Goal: Task Accomplishment & Management: Use online tool/utility

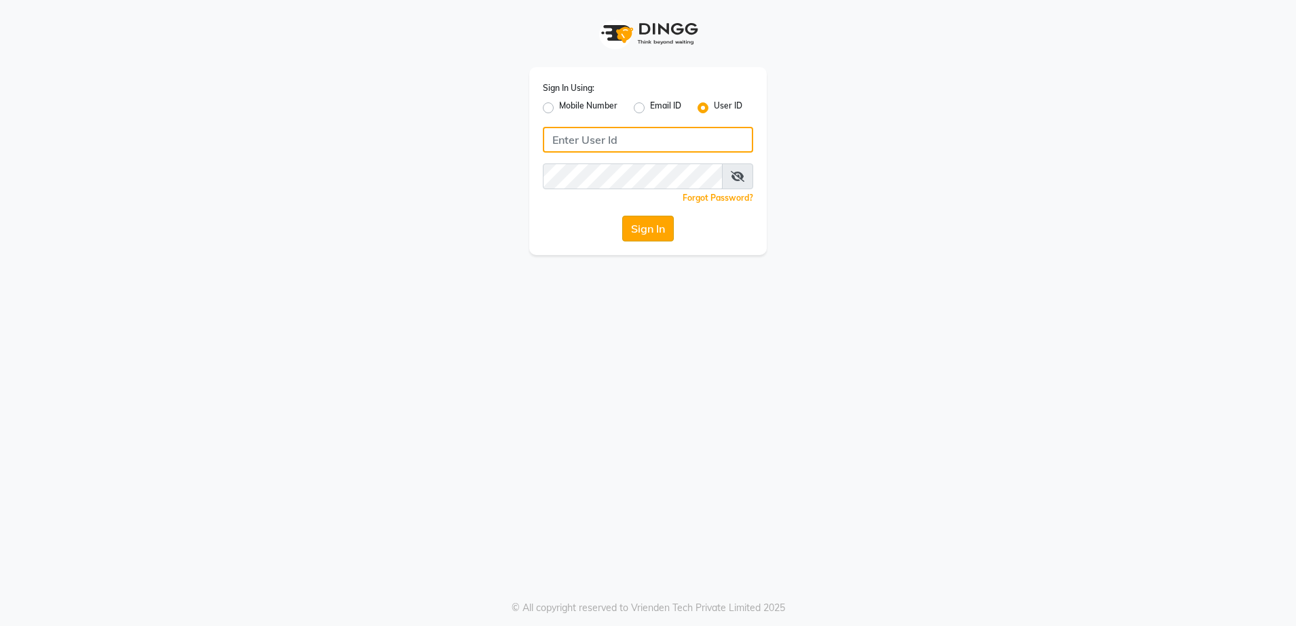
type input "aashisalon"
click at [647, 227] on button "Sign In" at bounding box center [648, 229] width 52 height 26
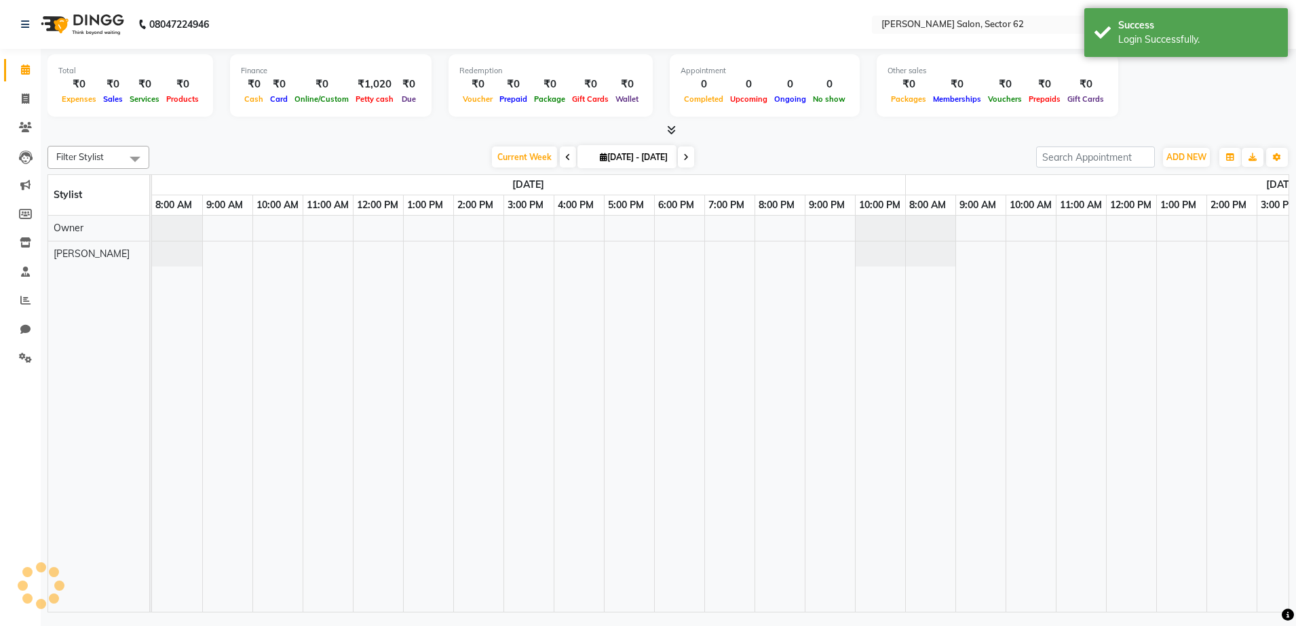
select select "en"
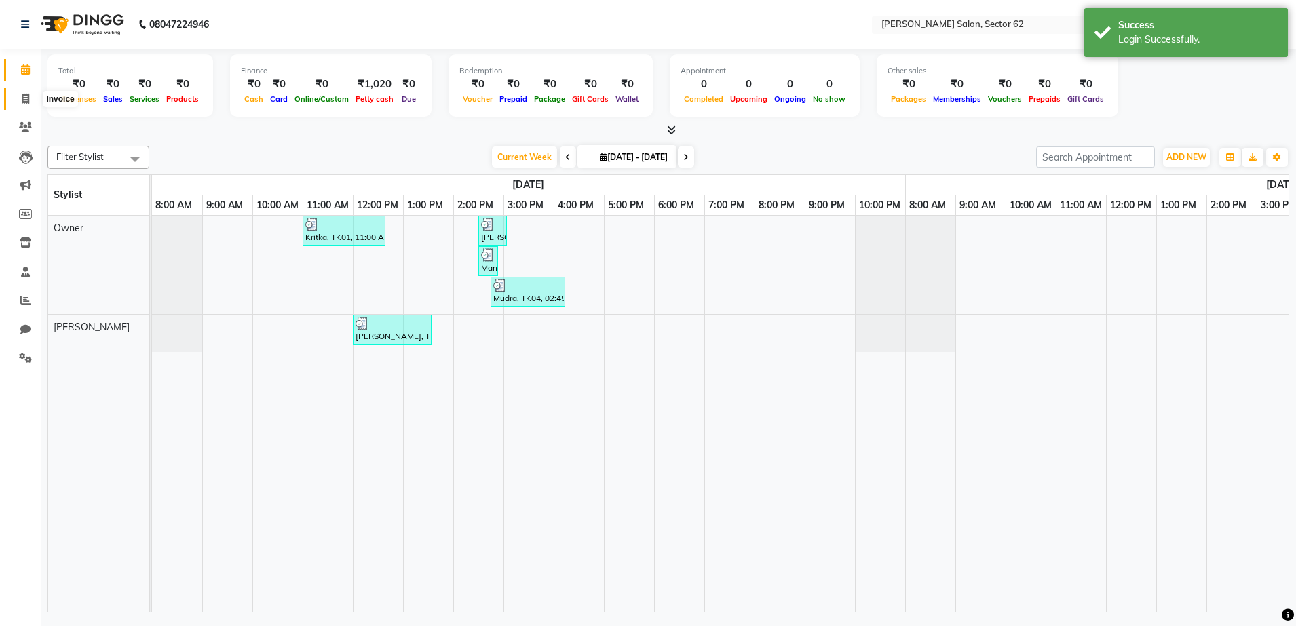
click at [32, 99] on span at bounding box center [26, 100] width 24 height 16
select select "service"
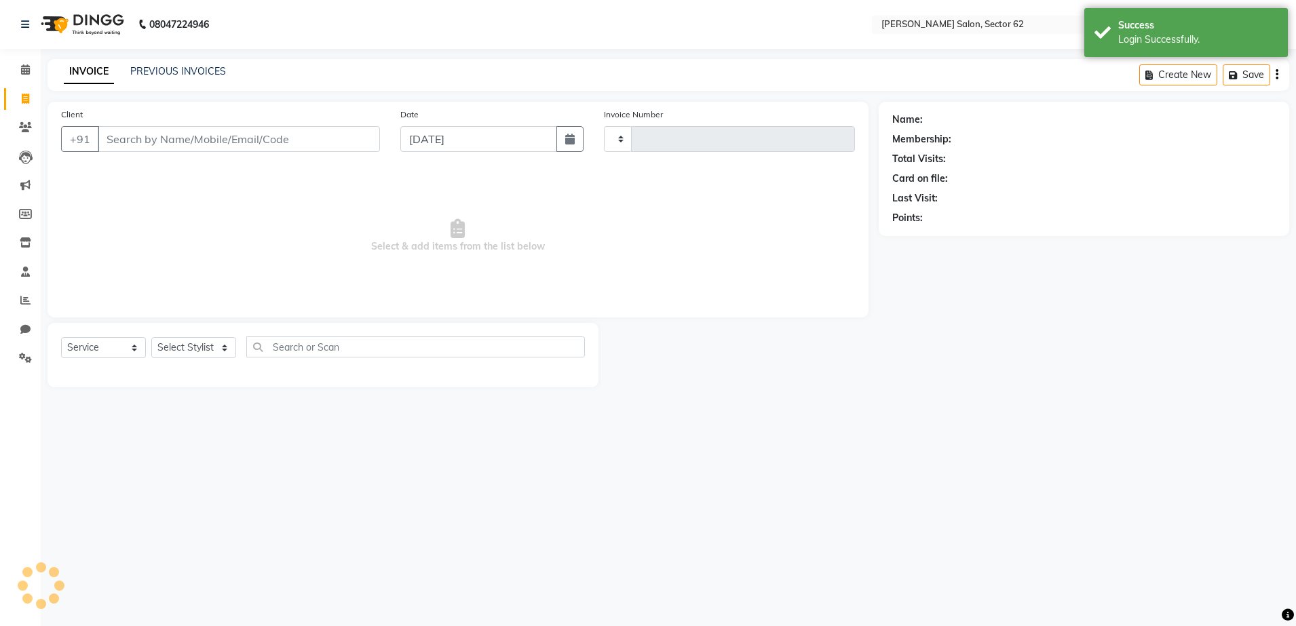
type input "0942"
select select "8124"
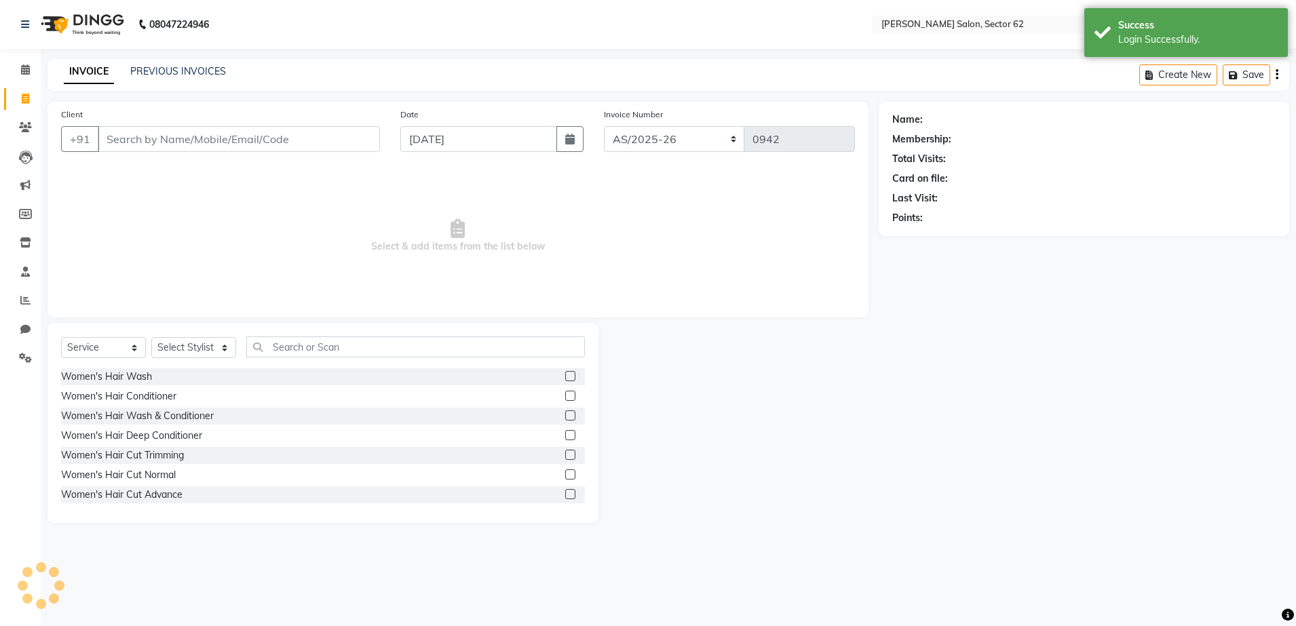
select select "82265"
